Goal: Check status: Check status

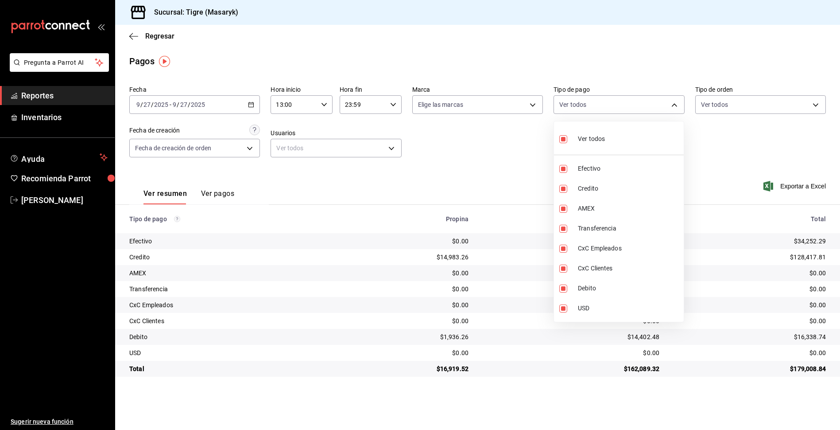
click at [674, 103] on div at bounding box center [420, 215] width 840 height 430
click at [674, 103] on body "Pregunta a Parrot AI Reportes Inventarios Ayuda Recomienda Parrot Tigre [PERSON…" at bounding box center [420, 215] width 840 height 430
click at [622, 134] on li "Ver todos" at bounding box center [619, 138] width 130 height 26
checkbox input "false"
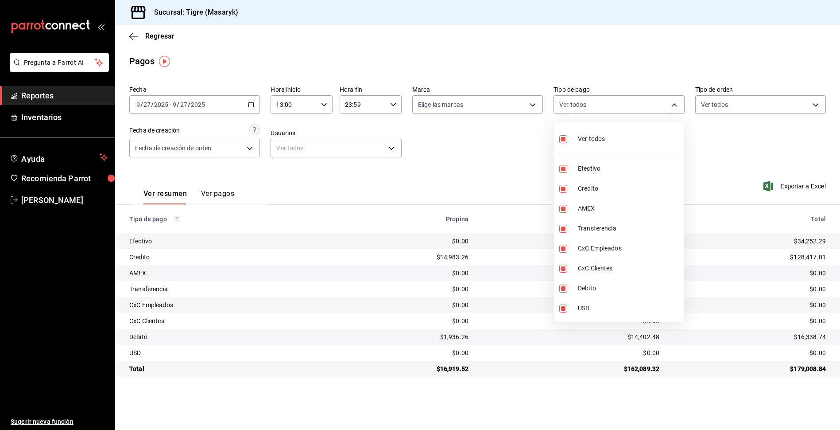
checkbox input "false"
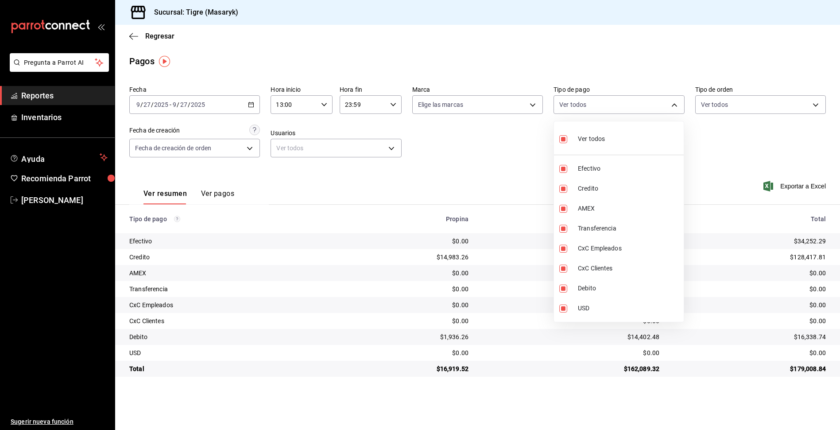
checkbox input "false"
click at [561, 138] on input "checkbox" at bounding box center [564, 139] width 8 height 8
checkbox input "true"
type input "68cfb1b9-f6b2-44be-9d19-cf144159f8e2,563f51c4-7c0d-43b6-837e-e895ac41548e,d9472…"
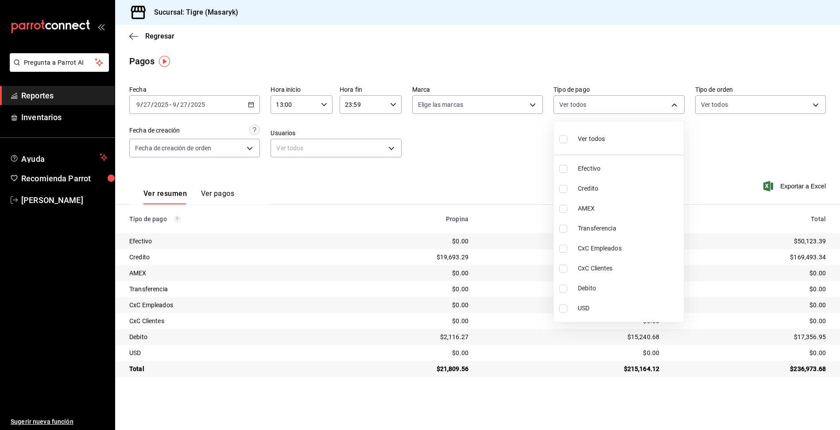
checkbox input "true"
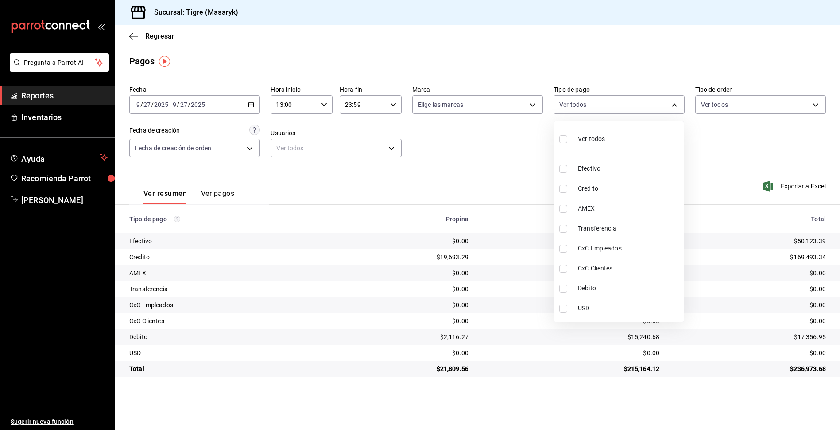
checkbox input "true"
click at [478, 136] on div at bounding box center [420, 215] width 840 height 430
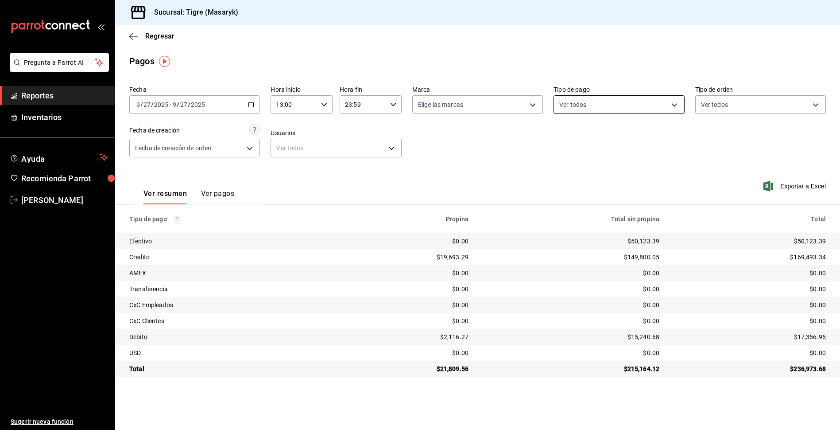
click at [583, 104] on body "Pregunta a Parrot AI Reportes Inventarios Ayuda Recomienda Parrot Tigre [PERSON…" at bounding box center [420, 215] width 840 height 430
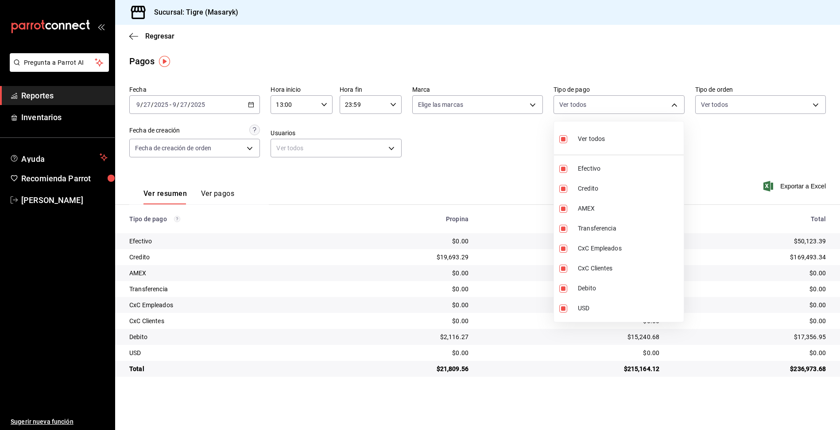
click at [572, 135] on div "Ver todos" at bounding box center [583, 137] width 46 height 19
checkbox input "false"
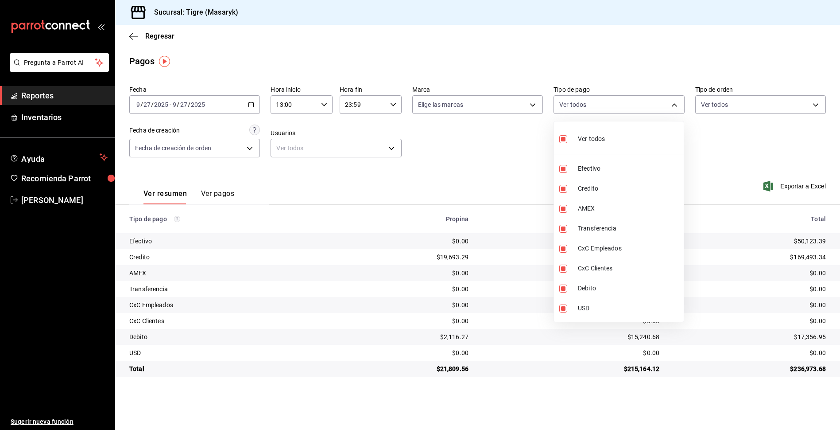
checkbox input "false"
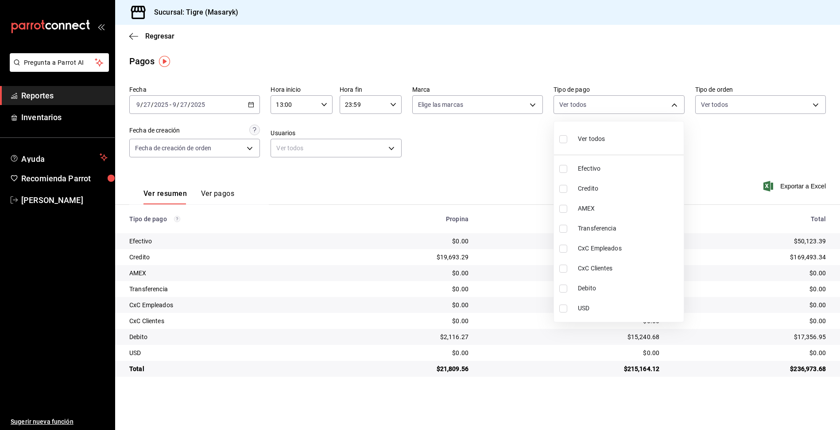
click at [576, 187] on li "Credito" at bounding box center [619, 189] width 130 height 20
type input "563f51c4-7c0d-43b6-837e-e895ac41548e"
checkbox input "true"
click at [566, 287] on input "checkbox" at bounding box center [564, 288] width 8 height 8
checkbox input "true"
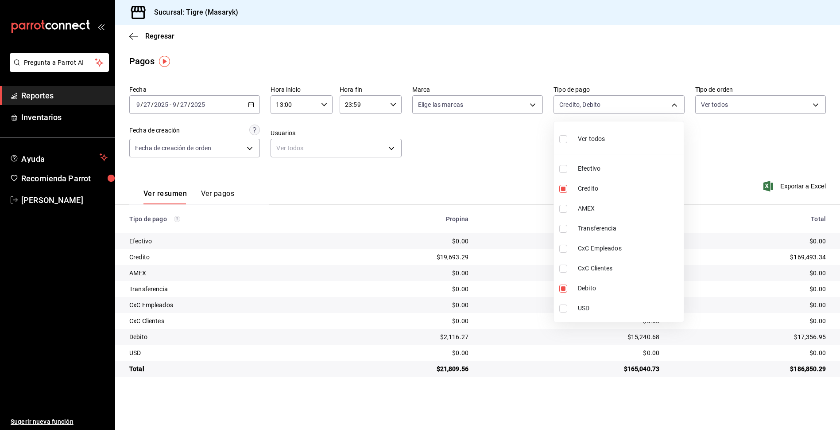
click at [809, 381] on div at bounding box center [420, 215] width 840 height 430
click at [593, 108] on body "Pregunta a Parrot AI Reportes Inventarios Ayuda Recomienda Parrot Tigre Masaryk…" at bounding box center [420, 215] width 840 height 430
click at [587, 168] on span "Efectivo" at bounding box center [629, 168] width 102 height 9
type input "563f51c4-7c0d-43b6-837e-e895ac41548e,a8f1af16-94e3-41ee-854d-4aaa38aa7ebf,68cfb…"
checkbox input "true"
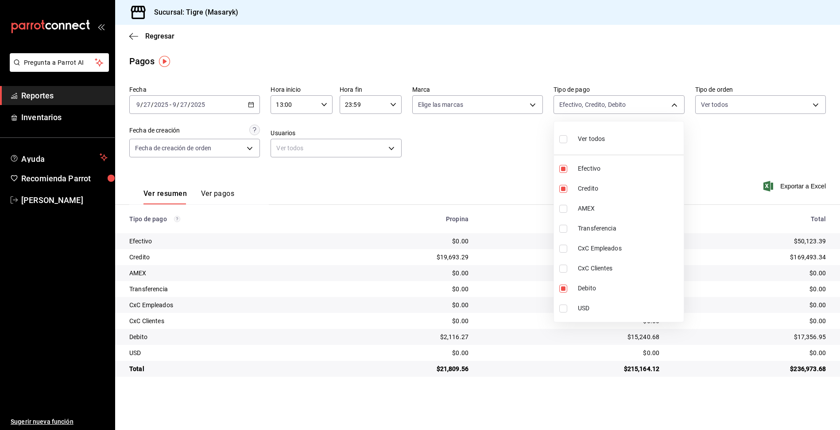
click at [579, 138] on span "Ver todos" at bounding box center [591, 138] width 27 height 9
type input "68cfb1b9-f6b2-44be-9d19-cf144159f8e2,563f51c4-7c0d-43b6-837e-e895ac41548e,d9472…"
checkbox input "true"
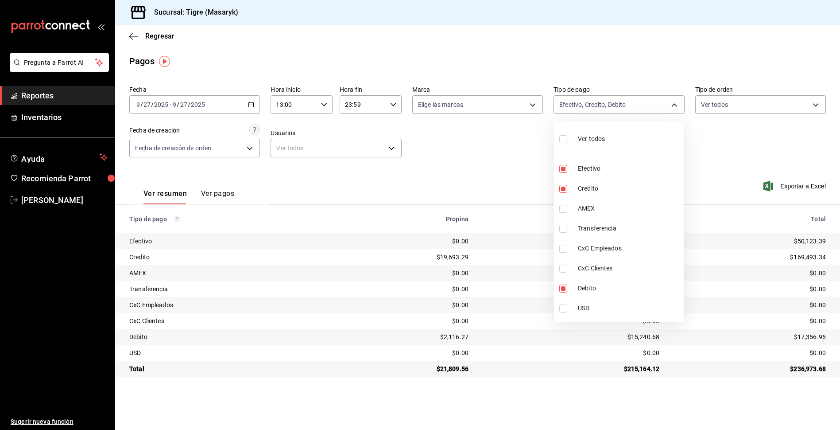
checkbox input "true"
click at [701, 164] on div at bounding box center [420, 215] width 840 height 430
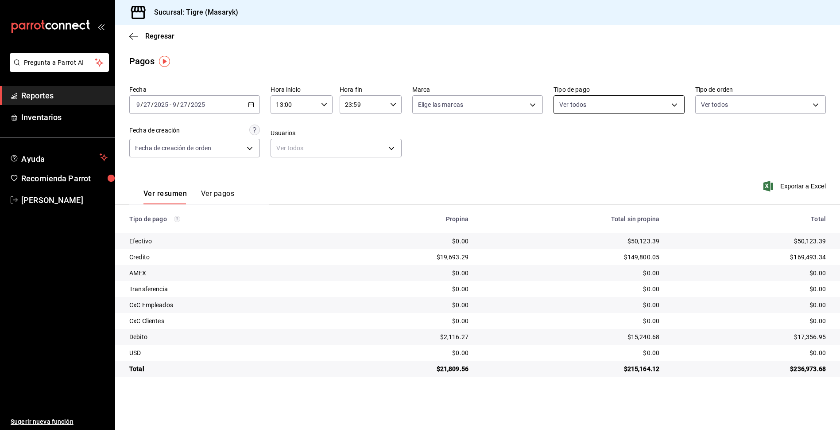
click at [678, 108] on body "Pregunta a Parrot AI Reportes Inventarios Ayuda Recomienda Parrot Tigre [PERSON…" at bounding box center [420, 215] width 840 height 430
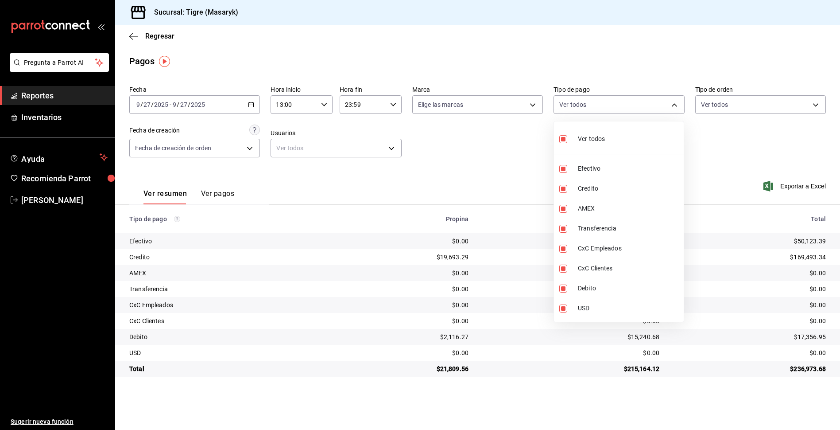
click at [562, 136] on input "checkbox" at bounding box center [564, 139] width 8 height 8
checkbox input "false"
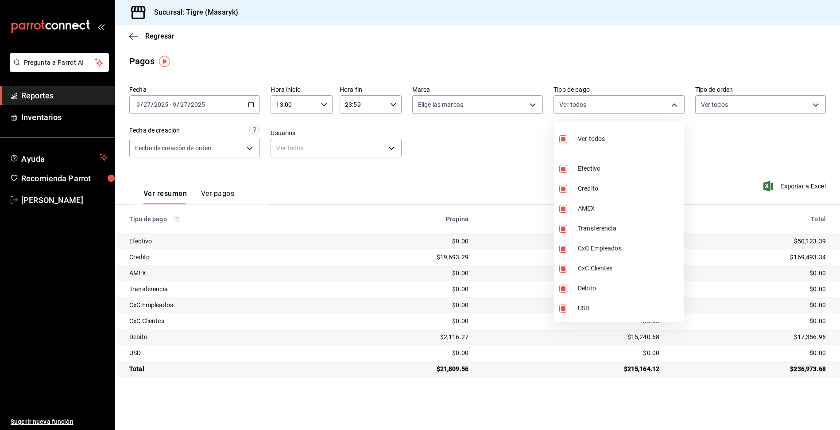
checkbox input "false"
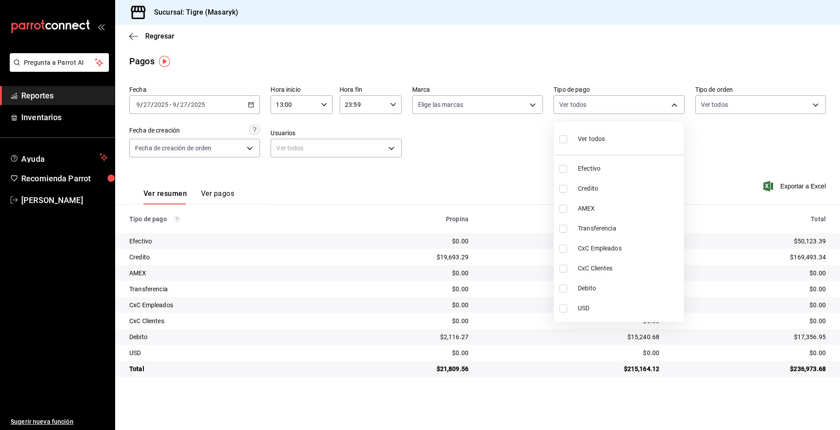
click at [562, 137] on input "checkbox" at bounding box center [564, 139] width 8 height 8
checkbox input "true"
type input "68cfb1b9-f6b2-44be-9d19-cf144159f8e2,563f51c4-7c0d-43b6-837e-e895ac41548e,d9472…"
checkbox input "true"
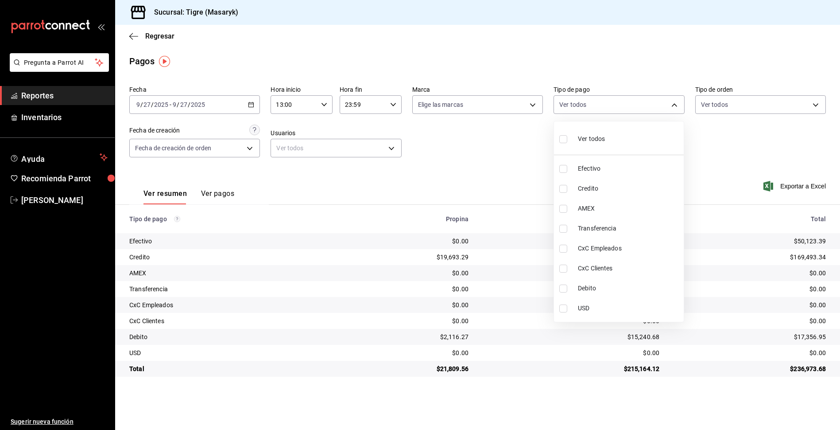
checkbox input "true"
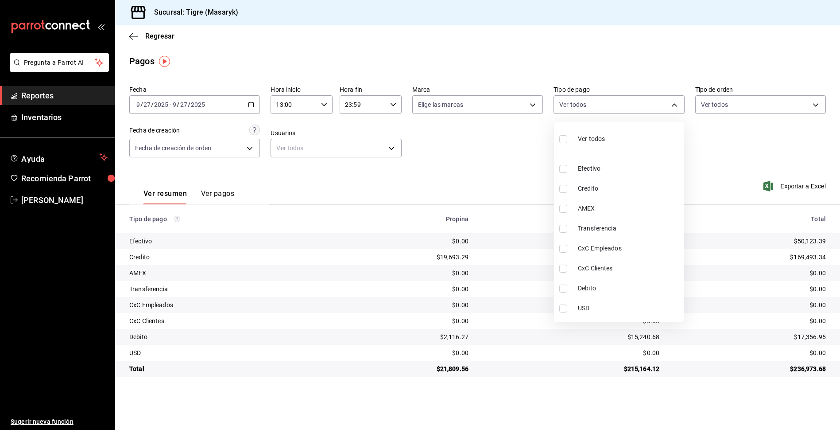
checkbox input "true"
click at [522, 158] on div at bounding box center [420, 215] width 840 height 430
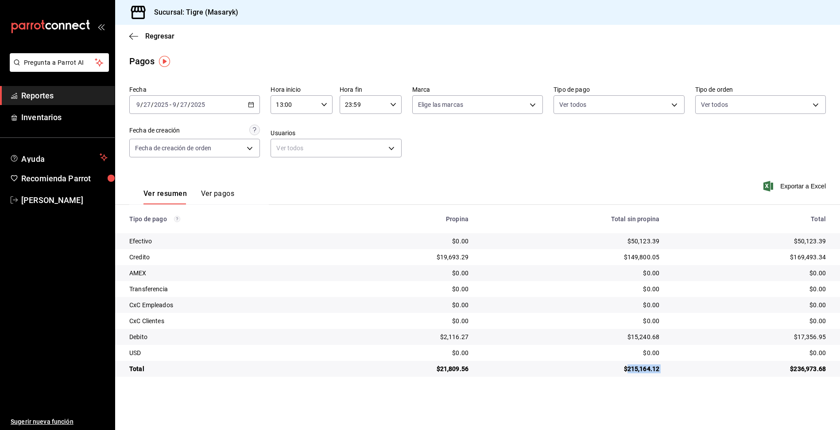
drag, startPoint x: 625, startPoint y: 369, endPoint x: 670, endPoint y: 367, distance: 45.2
click at [670, 367] on tr "Total $21,809.56 $215,164.12 $236,973.68" at bounding box center [477, 369] width 725 height 16
